Goal: Task Accomplishment & Management: Use online tool/utility

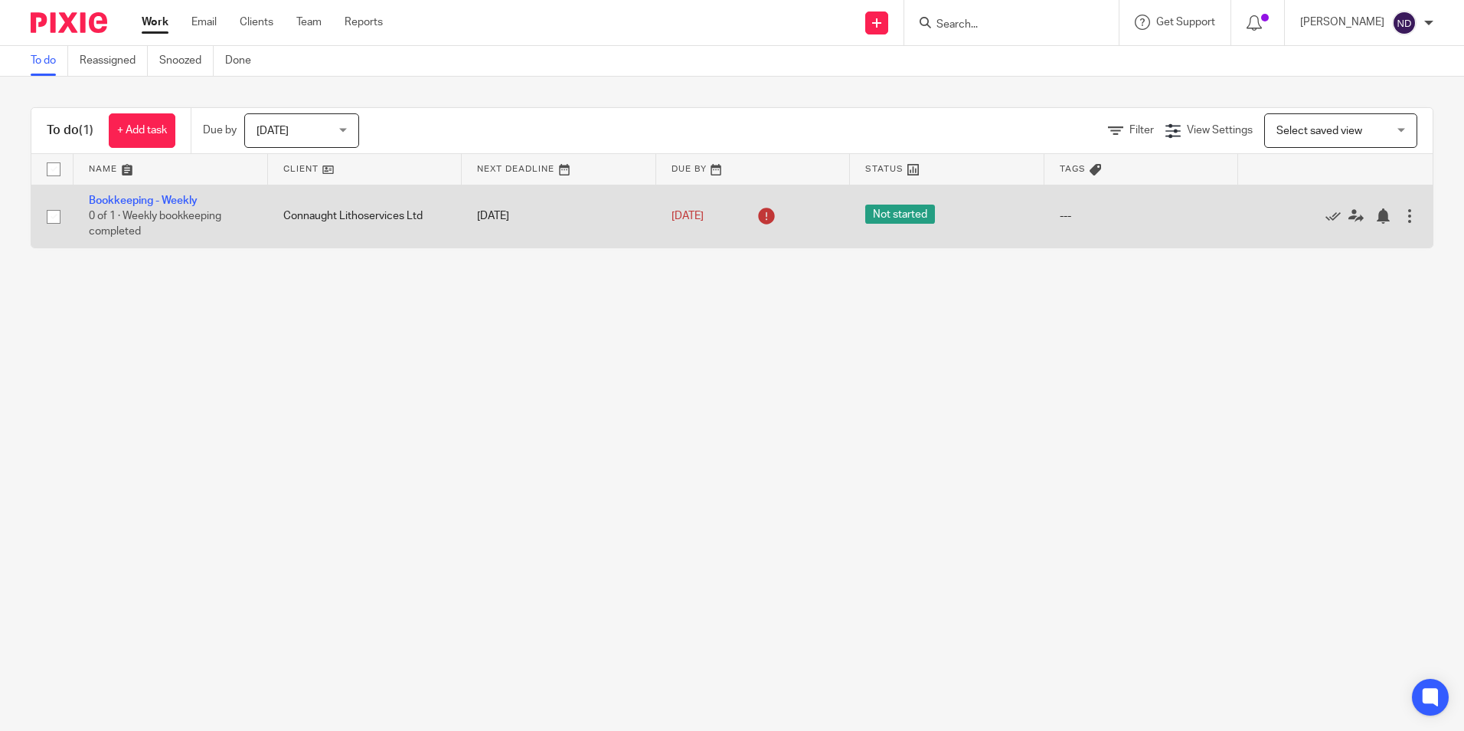
click at [795, 219] on div "13 Oct 2025" at bounding box center [754, 216] width 164 height 25
click at [57, 212] on input "checkbox" at bounding box center [53, 216] width 29 height 29
checkbox input "true"
click at [47, 215] on input "checkbox" at bounding box center [53, 216] width 29 height 29
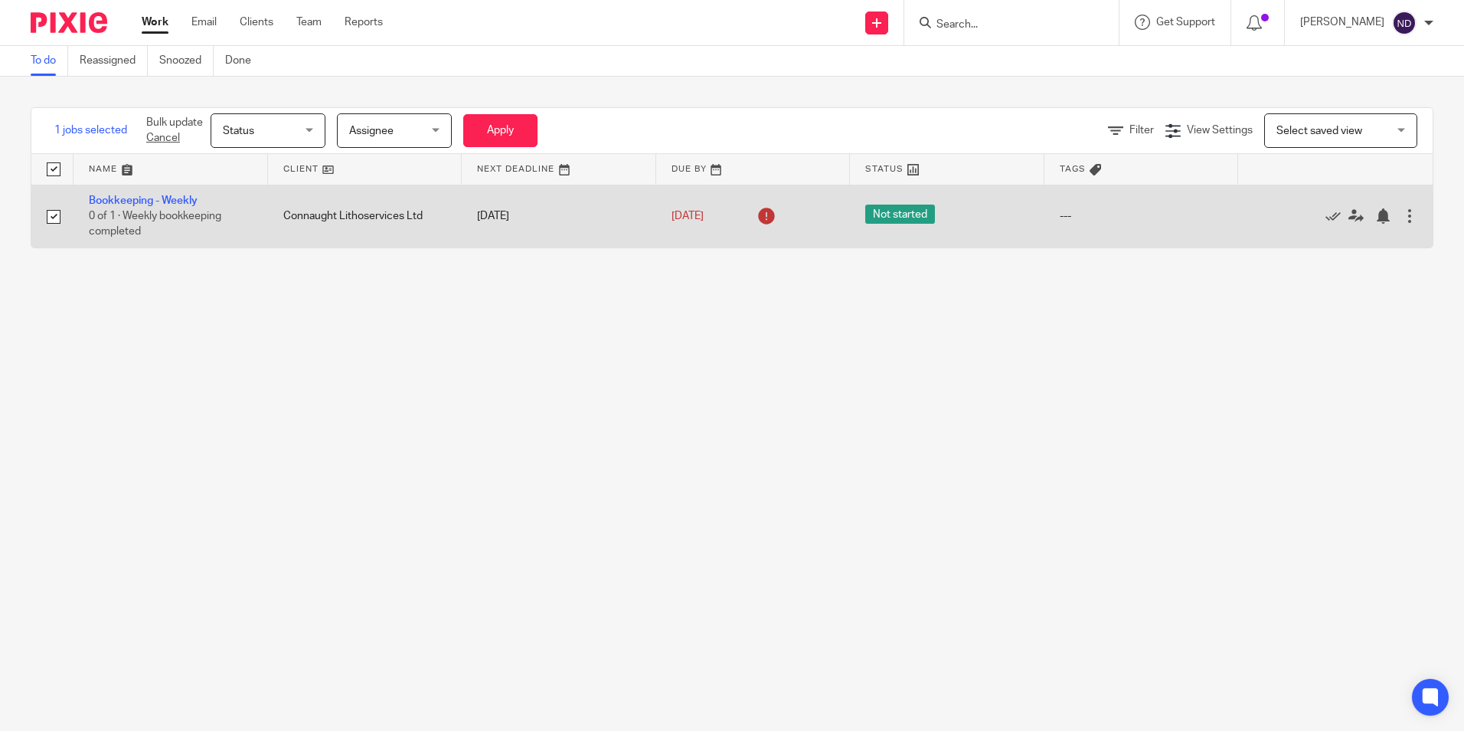
checkbox input "false"
click at [1325, 217] on icon at bounding box center [1332, 215] width 15 height 15
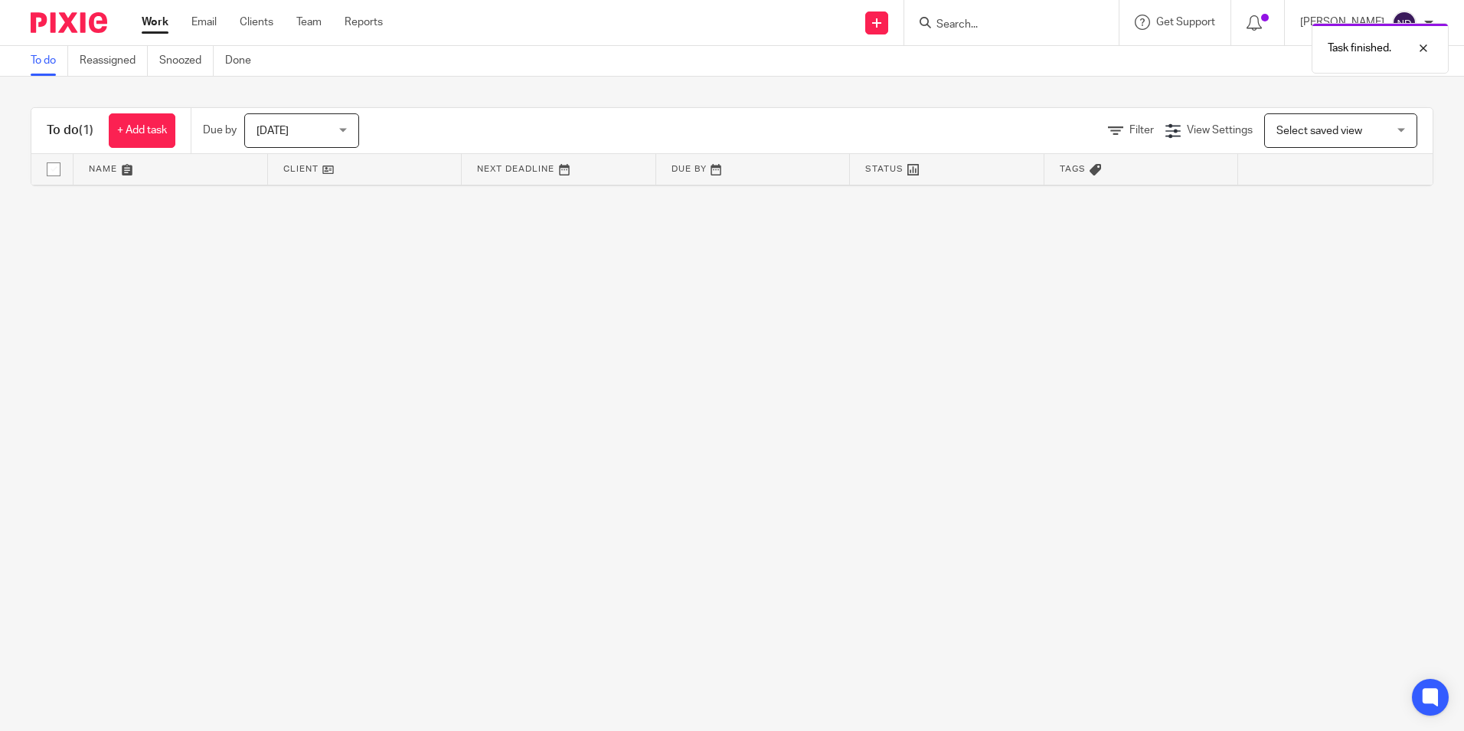
click at [80, 129] on span "(1)" at bounding box center [86, 130] width 15 height 12
click at [90, 66] on link "Reassigned" at bounding box center [114, 61] width 68 height 30
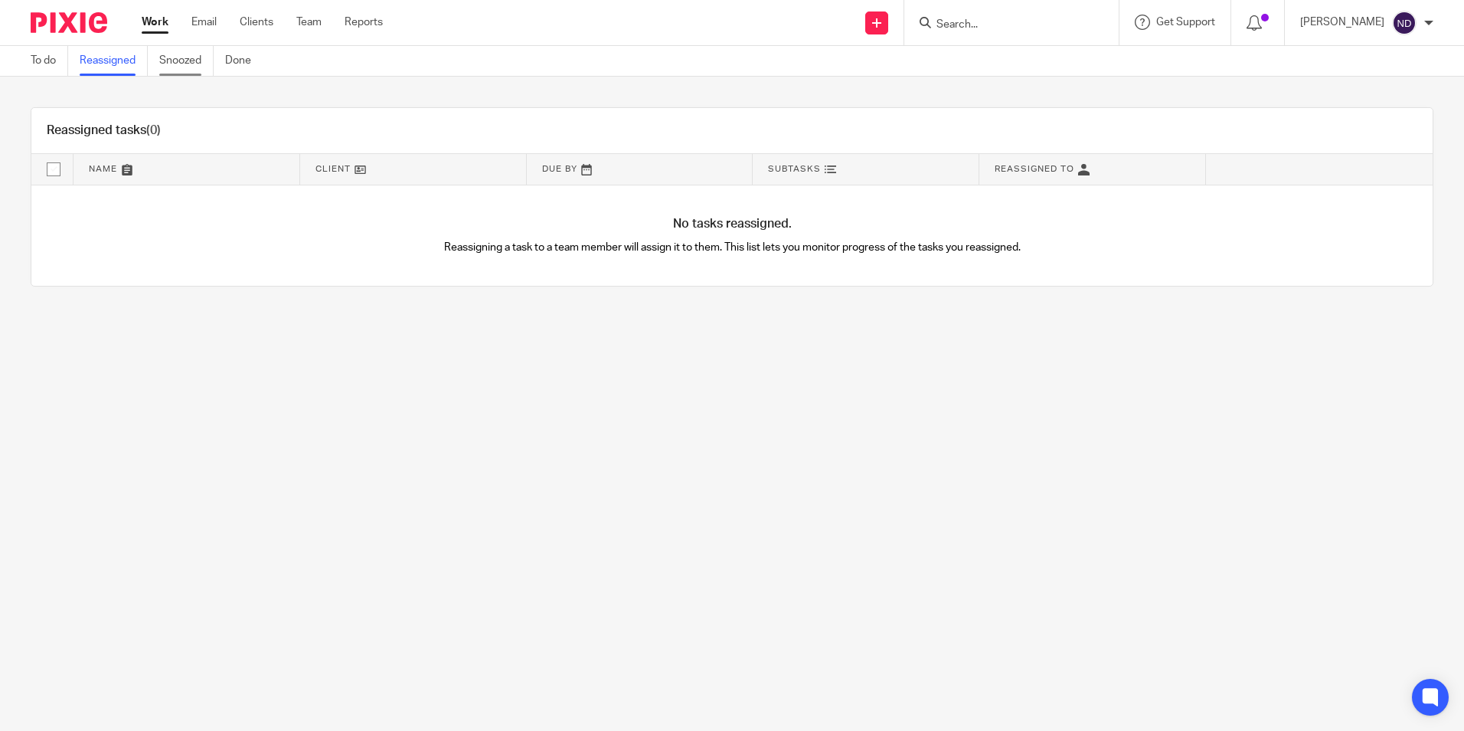
click at [189, 61] on link "Snoozed" at bounding box center [186, 61] width 54 height 30
click at [244, 60] on link "Done" at bounding box center [244, 61] width 38 height 30
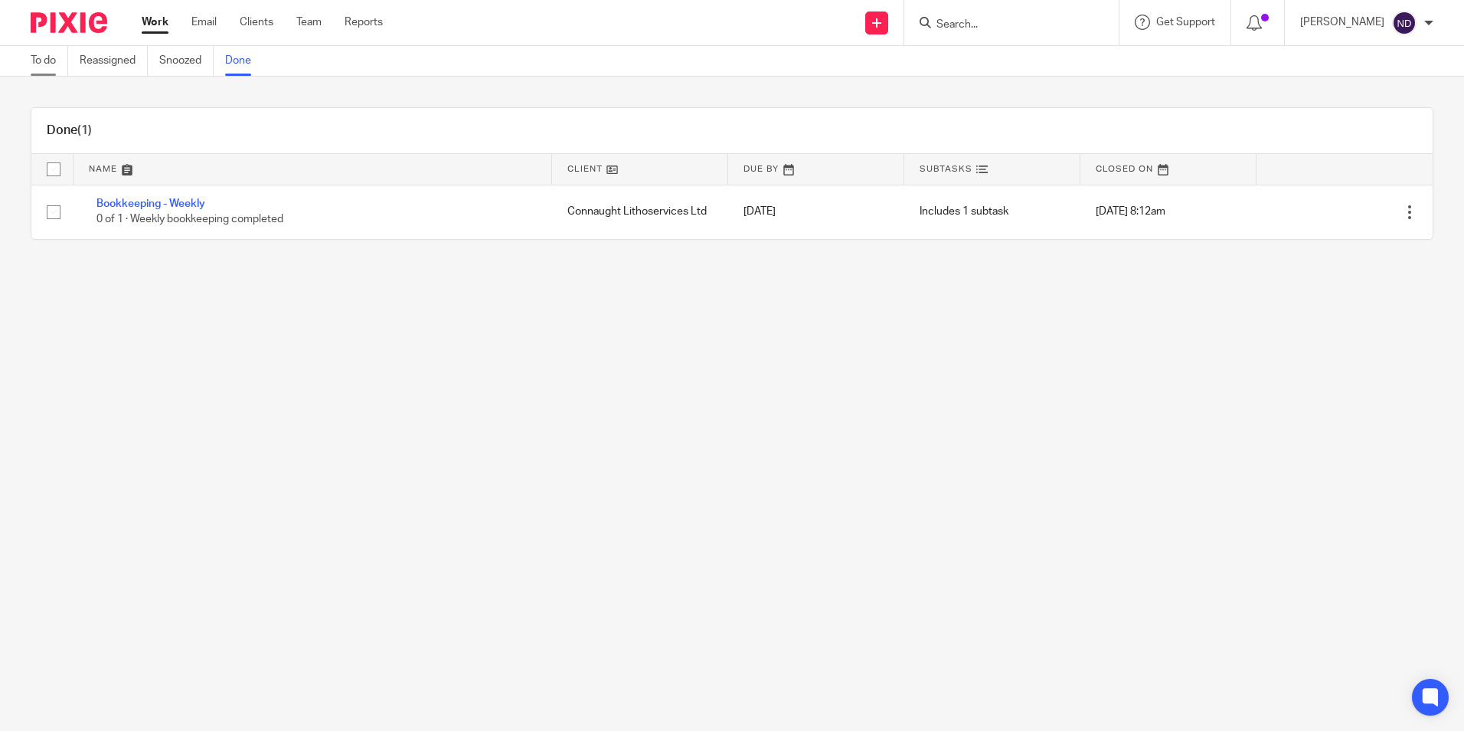
click at [31, 67] on link "To do" at bounding box center [50, 61] width 38 height 30
